Goal: Task Accomplishment & Management: Use online tool/utility

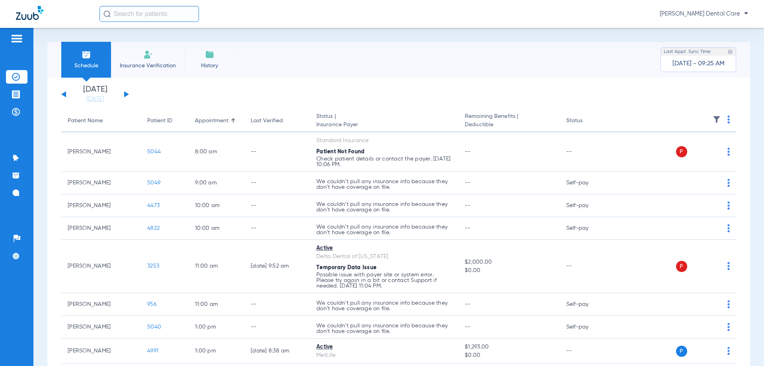
click at [131, 95] on app-single-date-navigator "[DATE] [DATE] [DATE] [DATE] [DATE] [DATE] [DATE] [DATE] [DATE] [DATE] [DATE] [D…" at bounding box center [398, 95] width 675 height 18
click at [125, 93] on button at bounding box center [126, 94] width 5 height 6
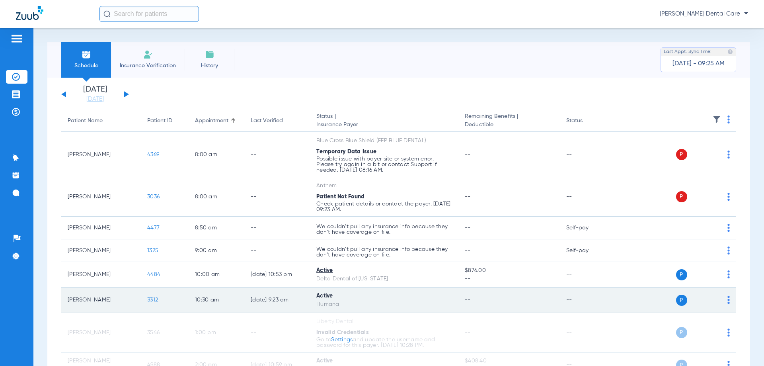
click at [151, 299] on span "3312" at bounding box center [152, 300] width 11 height 6
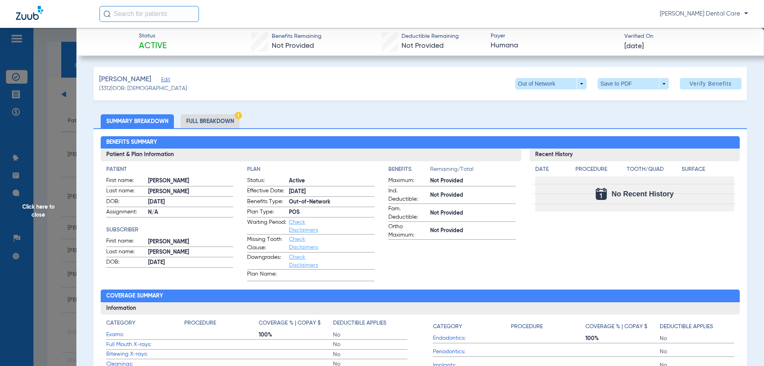
click at [198, 120] on li "Full Breakdown" at bounding box center [210, 121] width 59 height 14
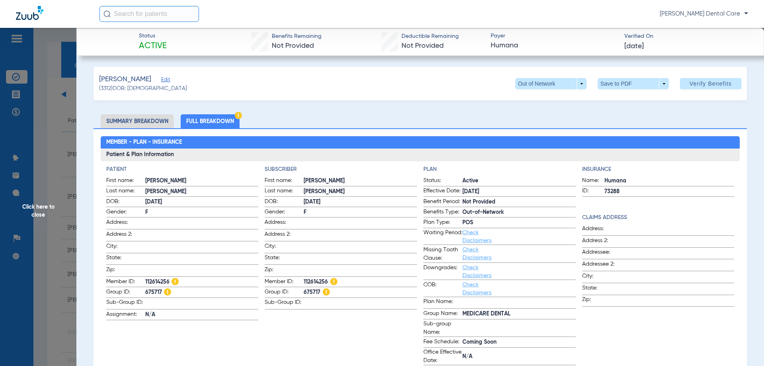
click at [125, 120] on li "Summary Breakdown" at bounding box center [137, 121] width 73 height 14
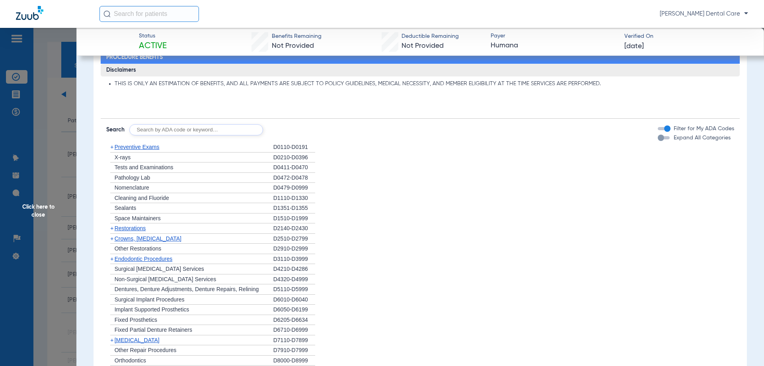
scroll to position [397, 0]
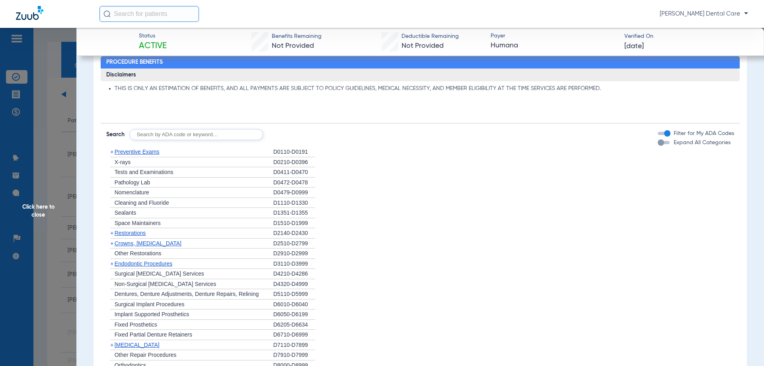
click at [111, 150] on span "+" at bounding box center [111, 151] width 3 height 6
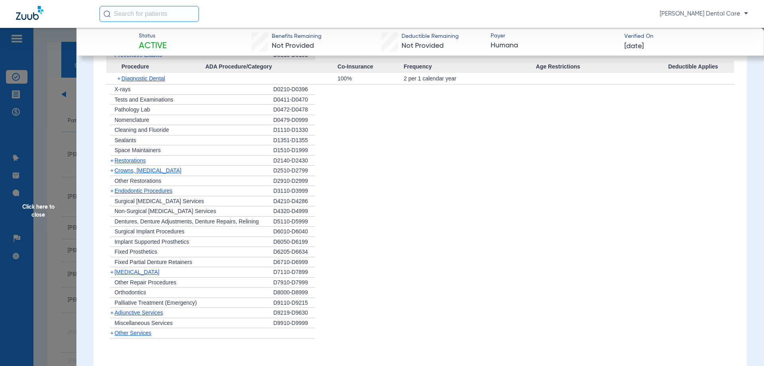
scroll to position [516, 0]
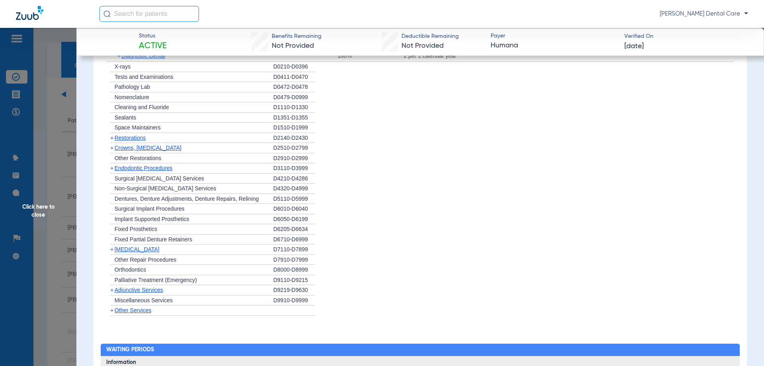
click at [110, 139] on span "+" at bounding box center [111, 137] width 3 height 6
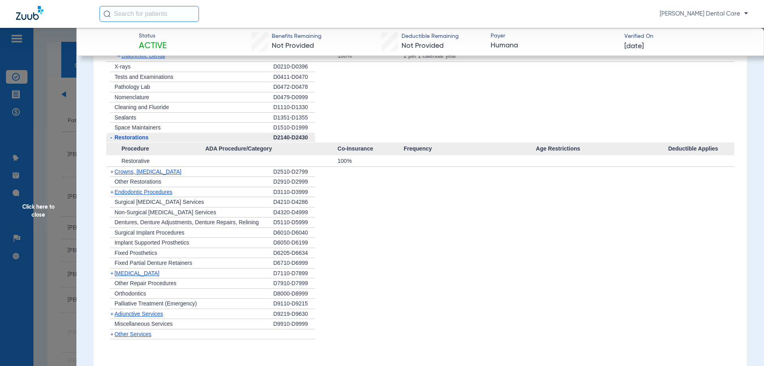
click at [112, 174] on span "+" at bounding box center [111, 171] width 3 height 6
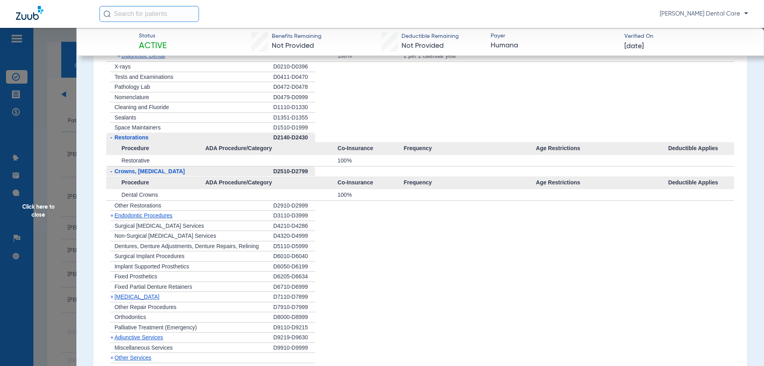
click at [113, 215] on span "+" at bounding box center [111, 215] width 3 height 6
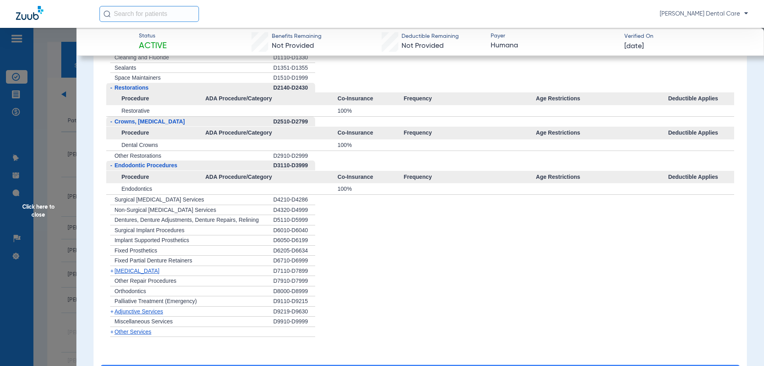
scroll to position [636, 0]
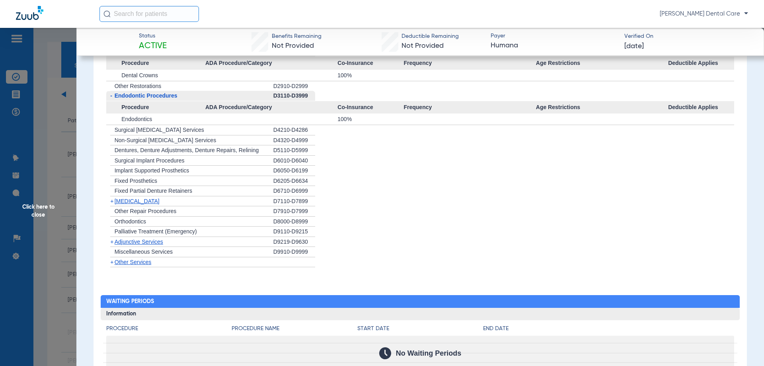
click at [113, 200] on span "+" at bounding box center [111, 201] width 3 height 6
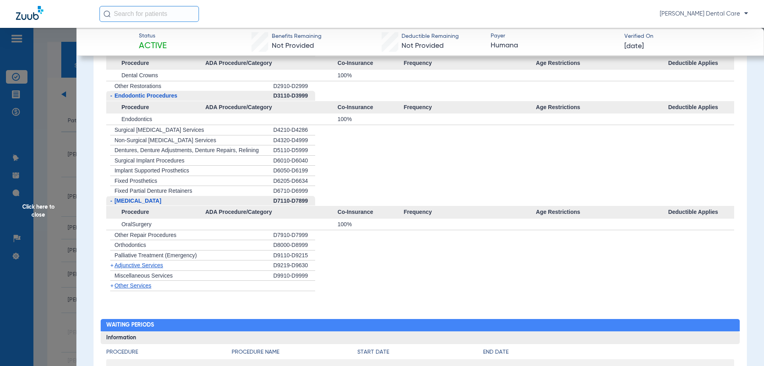
click at [111, 265] on span "+" at bounding box center [111, 265] width 3 height 6
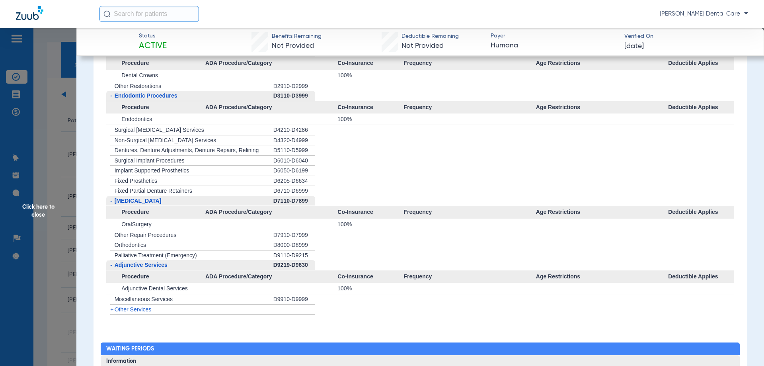
click at [114, 310] on span "+" at bounding box center [110, 309] width 8 height 10
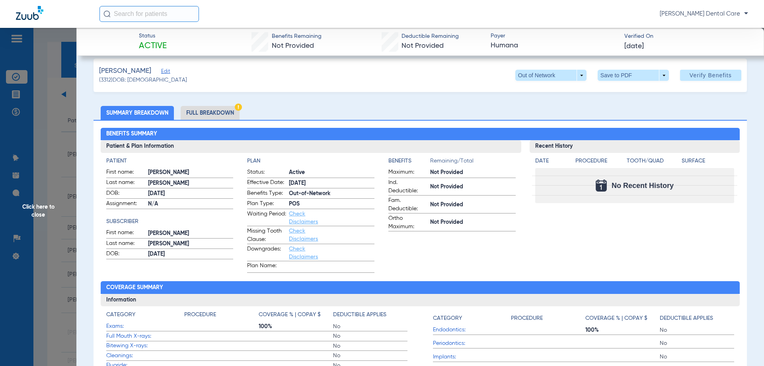
scroll to position [0, 0]
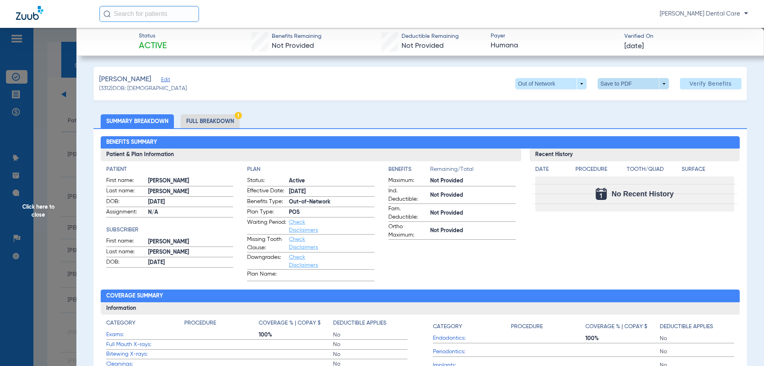
click at [657, 82] on span at bounding box center [633, 83] width 71 height 11
click at [621, 98] on span "Save to PDF" at bounding box center [629, 100] width 31 height 6
click at [36, 207] on span "Click here to close" at bounding box center [38, 211] width 76 height 366
